Goal: Navigation & Orientation: Find specific page/section

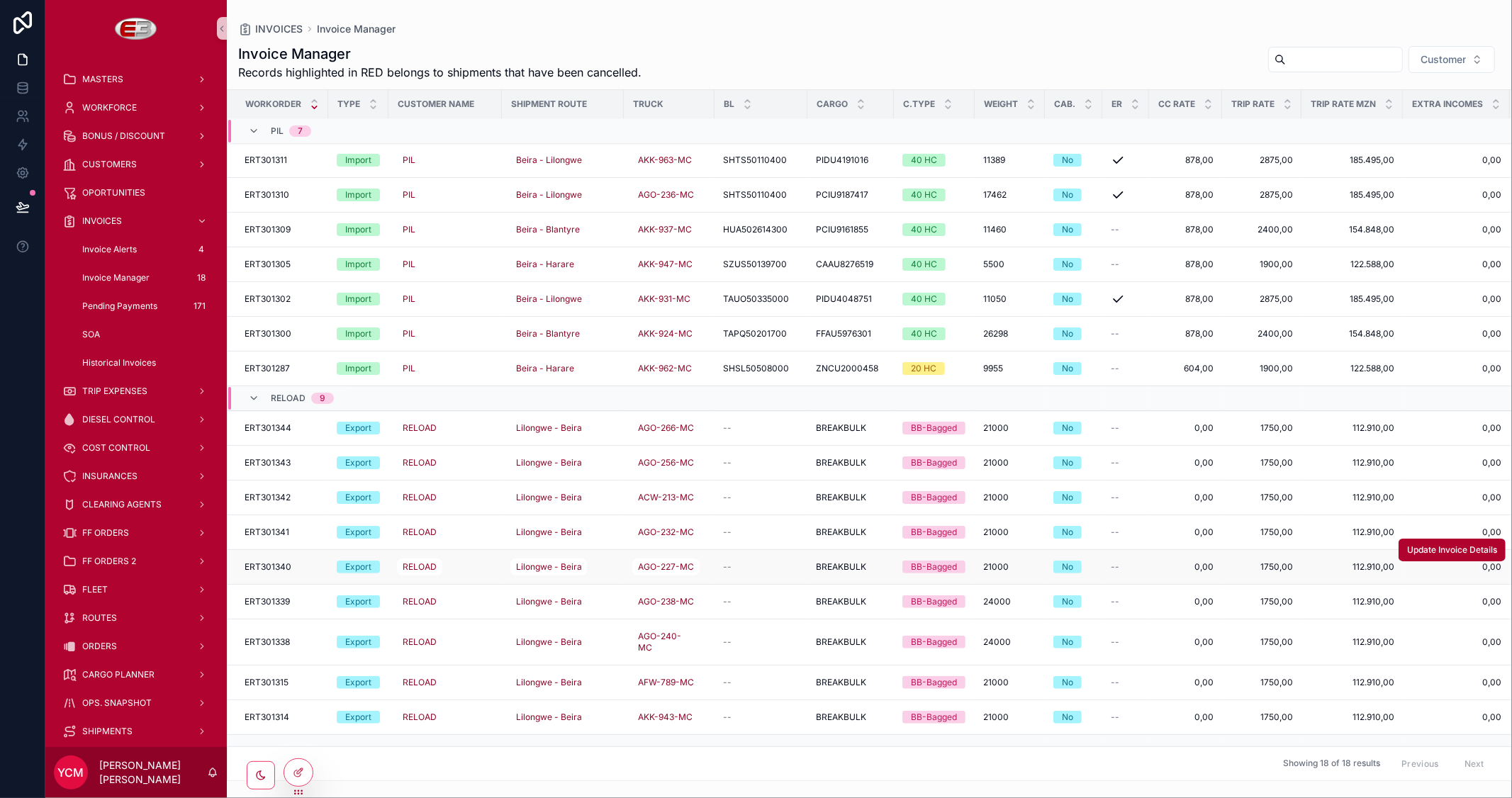
scroll to position [101, 0]
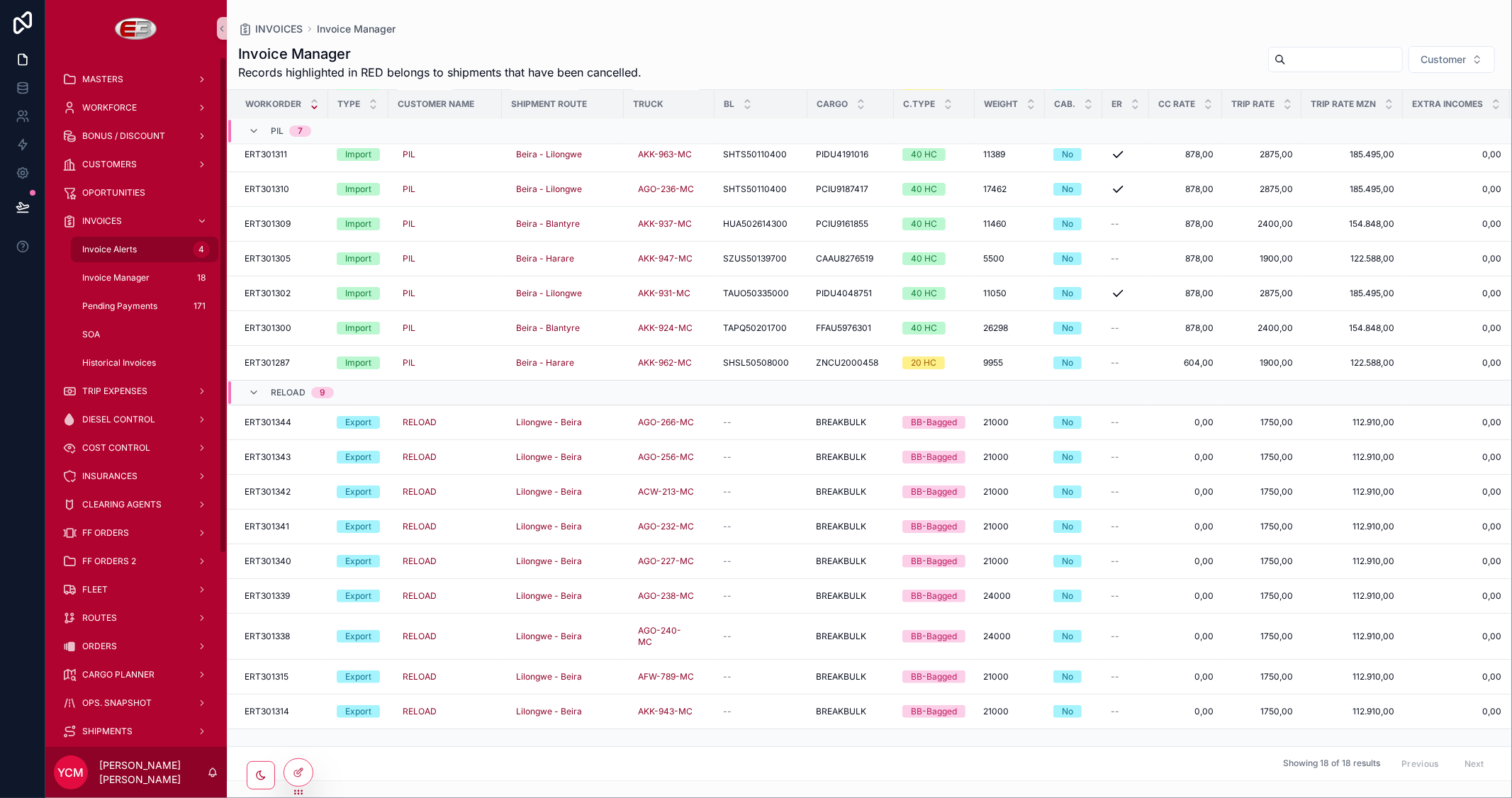
click at [126, 251] on span "Invoice Alerts" at bounding box center [109, 249] width 55 height 11
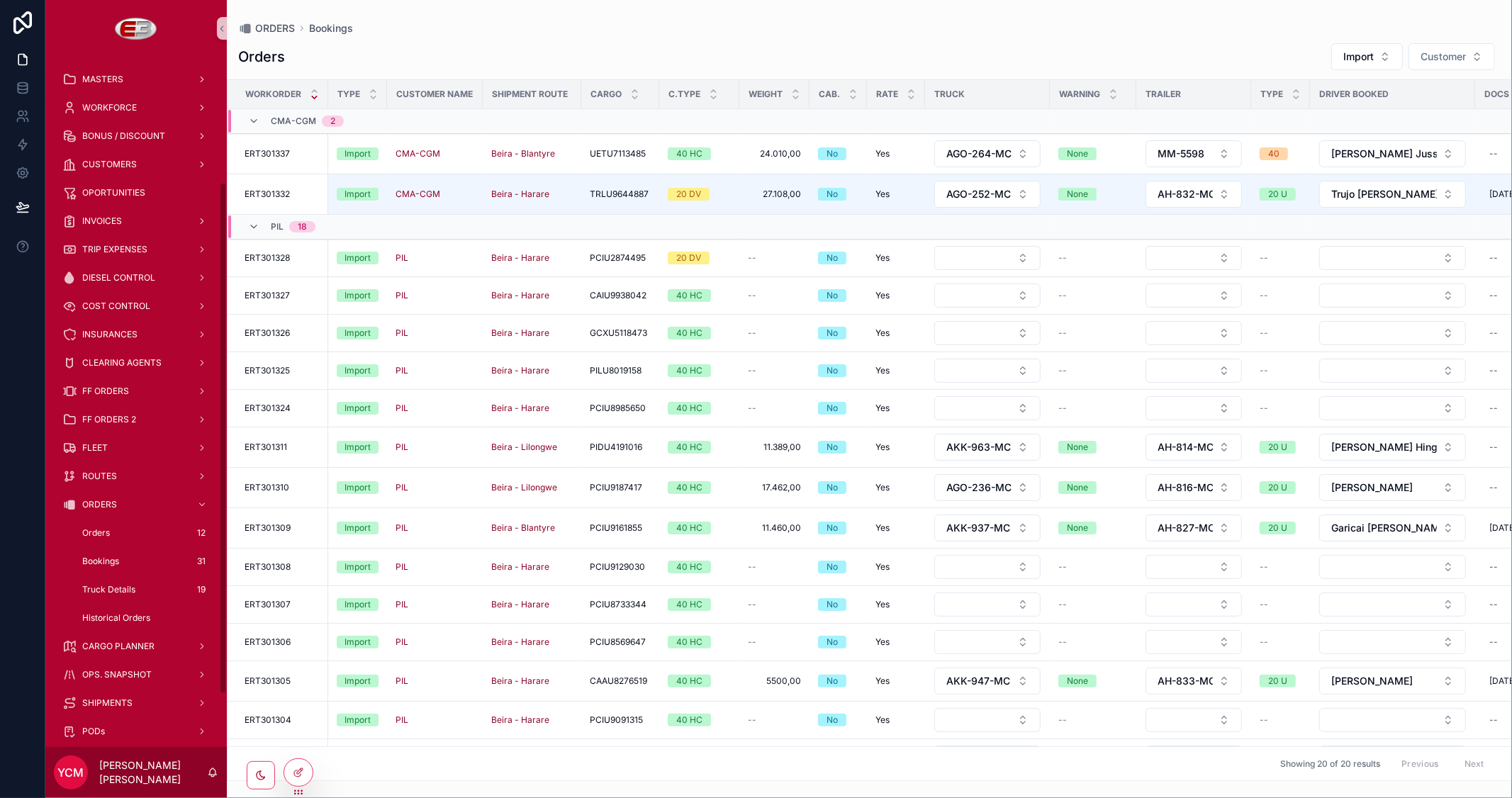
scroll to position [200, 0]
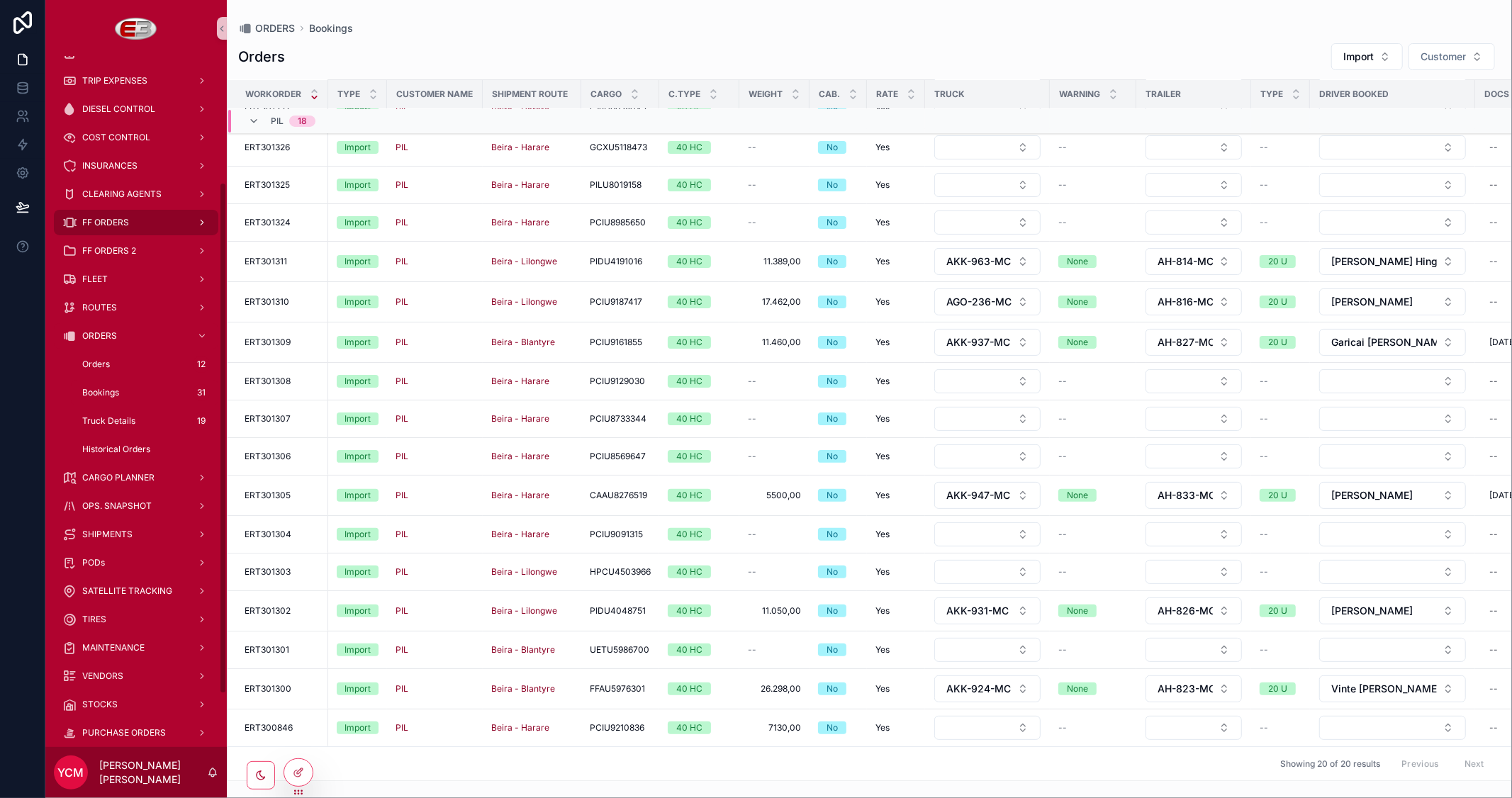
click at [112, 220] on span "FF ORDERS" at bounding box center [106, 222] width 47 height 11
